Goal: Transaction & Acquisition: Purchase product/service

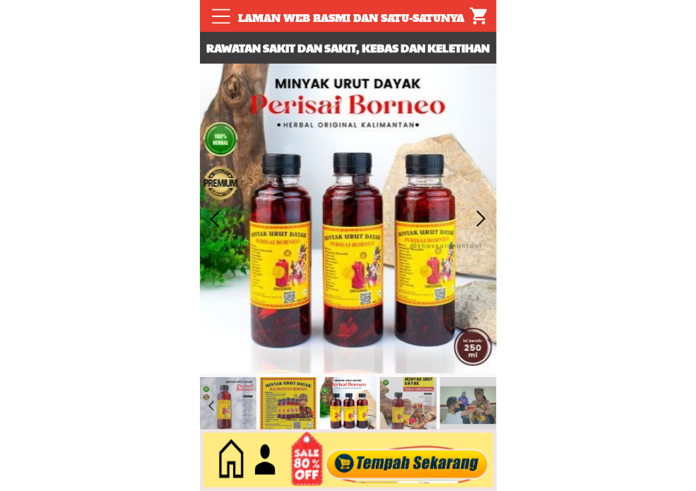
click at [390, 458] on div at bounding box center [407, 460] width 171 height 47
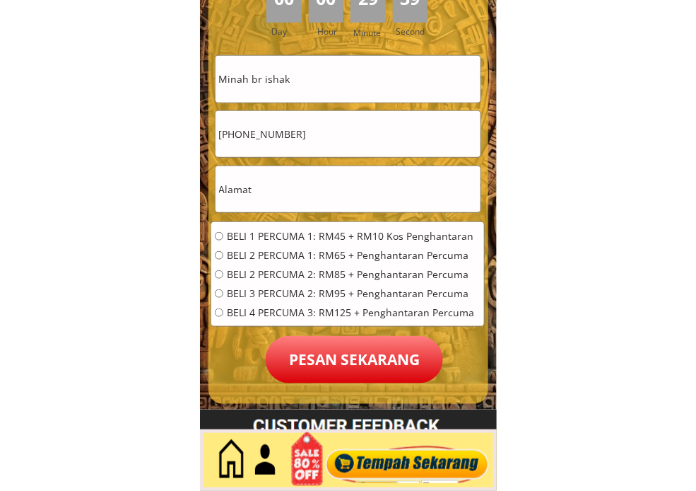
scroll to position [6447, 0]
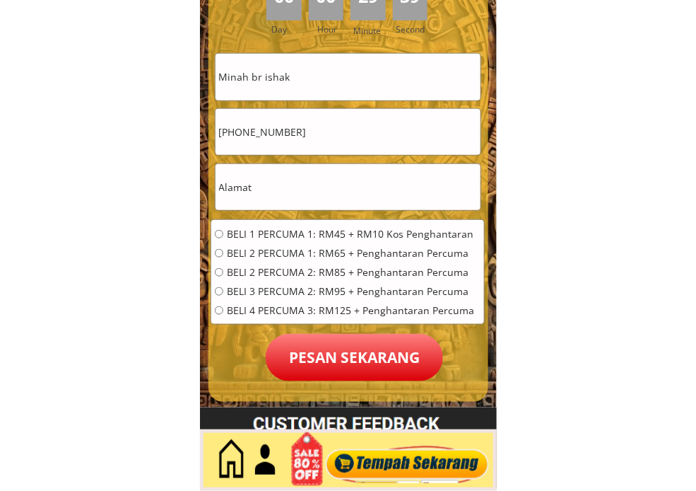
click at [346, 79] on input "Minah br ishak" at bounding box center [348, 77] width 265 height 46
paste input "[PERSON_NAME]"
type input "[PERSON_NAME]"
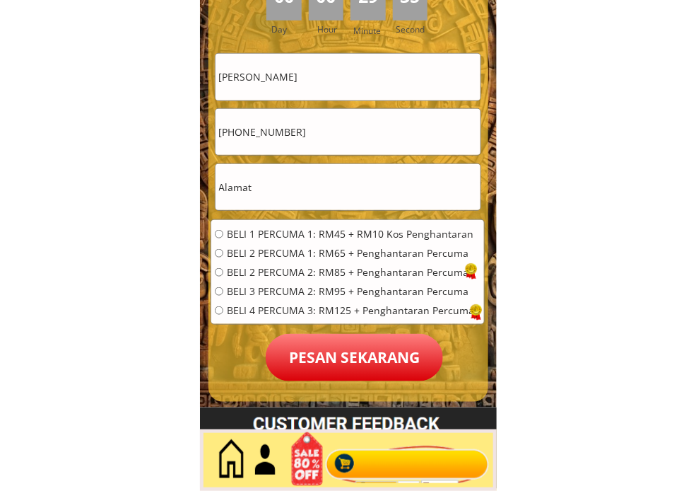
click at [363, 124] on input "[PHONE_NUMBER]" at bounding box center [348, 132] width 265 height 46
paste input "017-4259686"
click at [245, 131] on input "[PHONE_NUMBER]" at bounding box center [348, 132] width 265 height 46
click at [224, 132] on input "[PHONE_NUMBER]" at bounding box center [348, 132] width 265 height 46
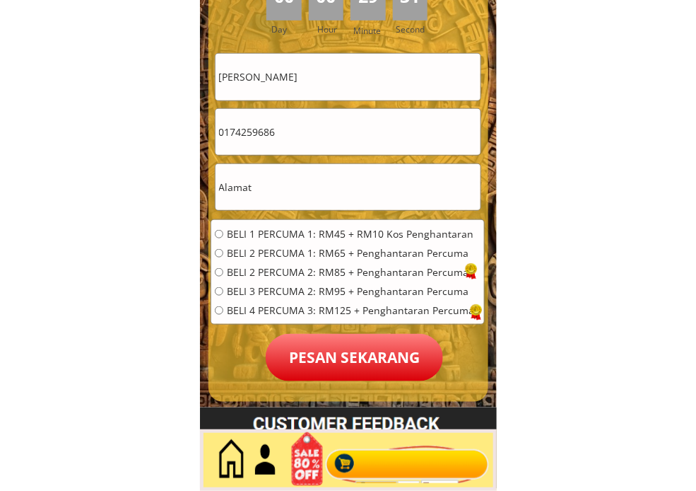
type input "0174259686"
click at [323, 192] on input "text" at bounding box center [348, 187] width 265 height 46
paste input "171 taman mawar lorong [STREET_ADDRESS] setar kedah"
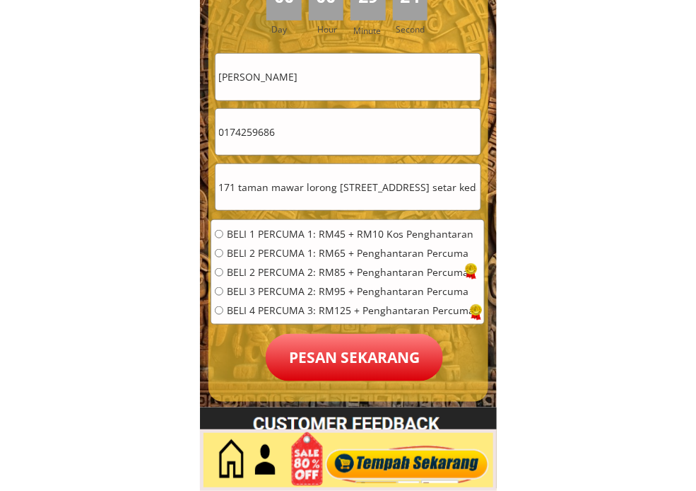
scroll to position [0, 95]
type input "171 taman mawar lorong [STREET_ADDRESS] setar kedah"
click at [259, 236] on span "BELI 1 PERCUMA 1: RM45 + RM10 Kos Penghantaran" at bounding box center [350, 234] width 247 height 10
radio input "true"
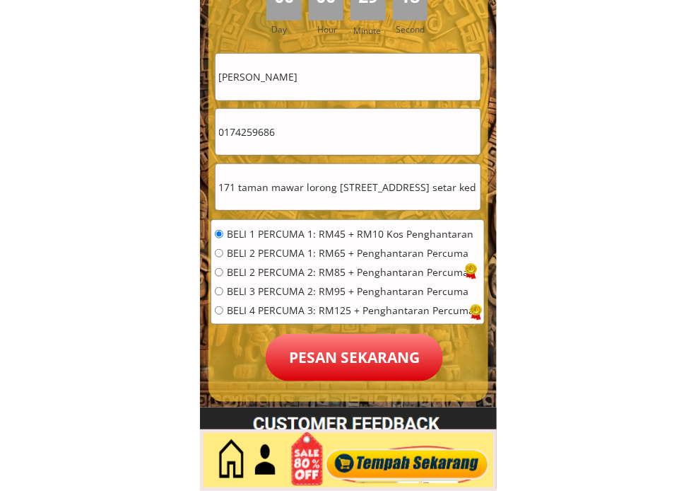
click at [331, 370] on p "Pesan sekarang" at bounding box center [354, 357] width 177 height 47
